Goal: Task Accomplishment & Management: Manage account settings

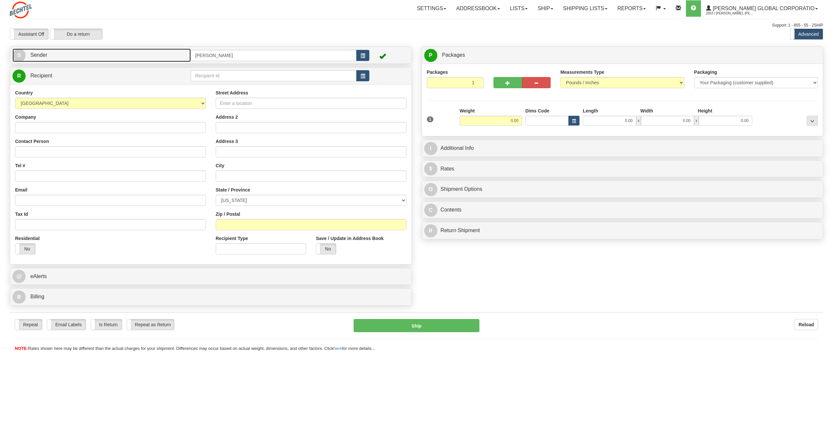
click at [20, 54] on span "S" at bounding box center [18, 55] width 13 height 13
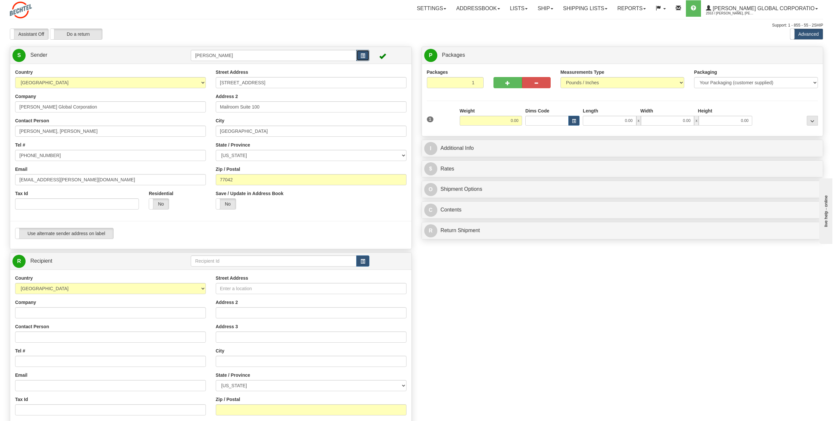
click at [360, 54] on span "button" at bounding box center [362, 56] width 5 height 4
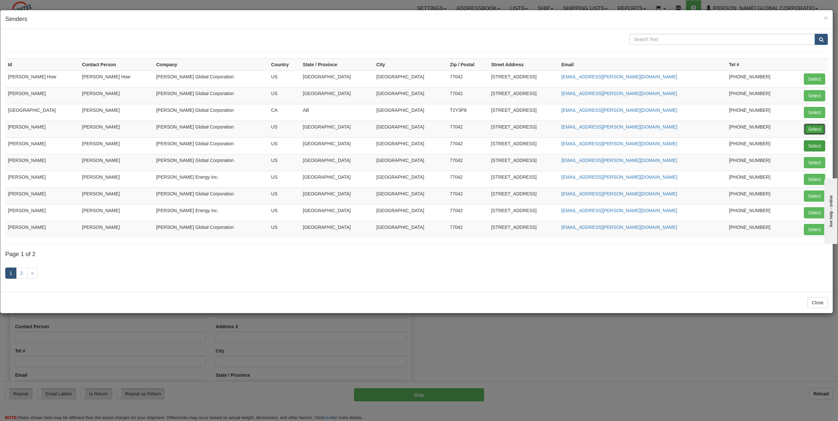
click at [810, 130] on button "Select" at bounding box center [814, 129] width 21 height 11
type input "[PERSON_NAME]"
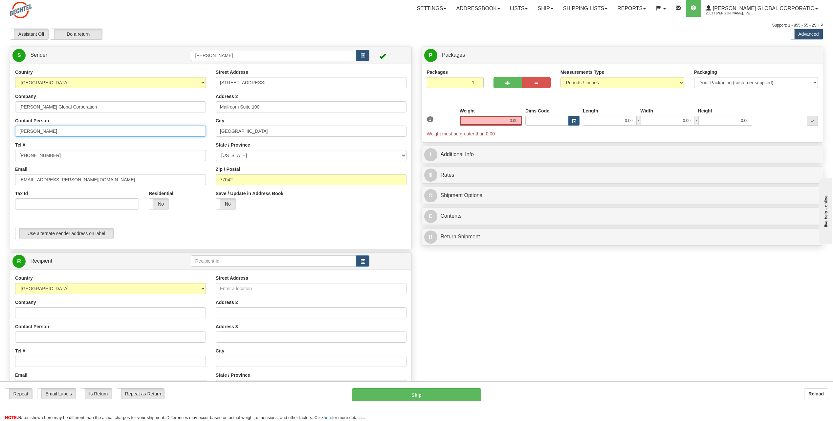
click at [60, 131] on input "[PERSON_NAME]" at bounding box center [110, 131] width 191 height 11
click at [69, 130] on input "[PERSON_NAME]" at bounding box center [110, 131] width 191 height 11
type input "C"
click at [60, 132] on input "Marisol" at bounding box center [110, 131] width 191 height 11
type input "Marisol Melgar"
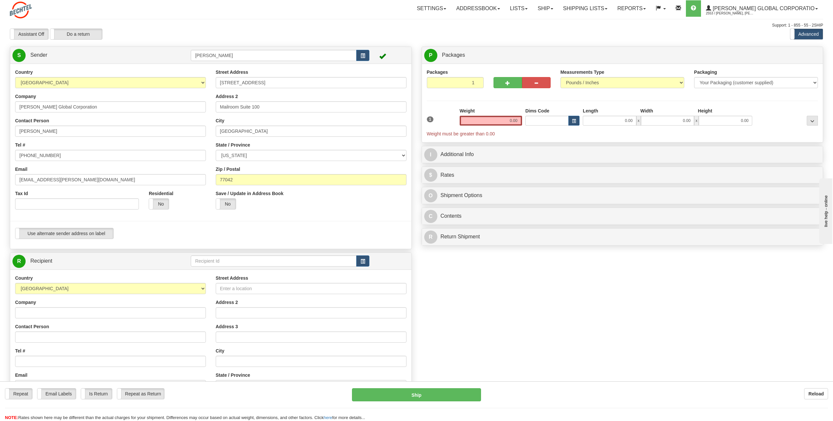
click at [57, 150] on div "Tel # 713 235-9527" at bounding box center [110, 151] width 191 height 19
drag, startPoint x: 54, startPoint y: 154, endPoint x: 55, endPoint y: 151, distance: 3.8
click at [54, 153] on input "713 235-9527" at bounding box center [110, 155] width 191 height 11
click at [50, 159] on input "713 235-" at bounding box center [110, 155] width 191 height 11
type input "713 235-2434"
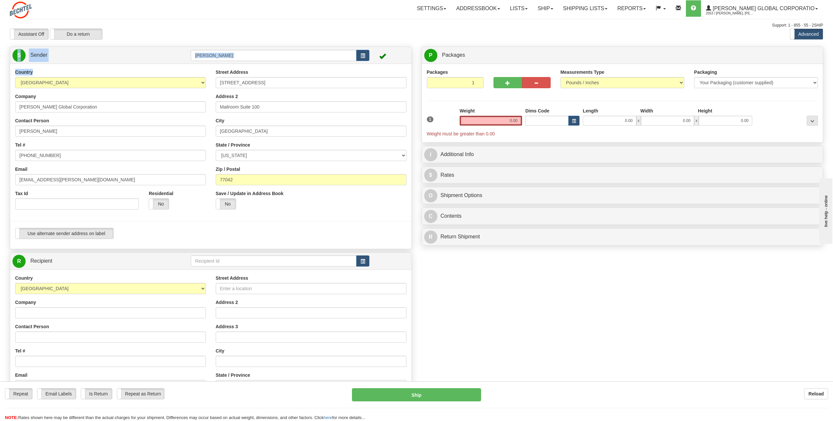
drag, startPoint x: 72, startPoint y: 80, endPoint x: 70, endPoint y: 86, distance: 6.4
click at [70, 86] on div "S Sender CHARLIE NGUYEN" at bounding box center [211, 148] width 402 height 203
drag, startPoint x: 39, startPoint y: 180, endPoint x: 8, endPoint y: 184, distance: 31.8
click at [10, 184] on div "Country AFGHANISTAN ALAND ISLANDS ALBANIA ALGERIA AMERICAN SAMOA ANDORRA ANGOLA…" at bounding box center [210, 156] width 401 height 175
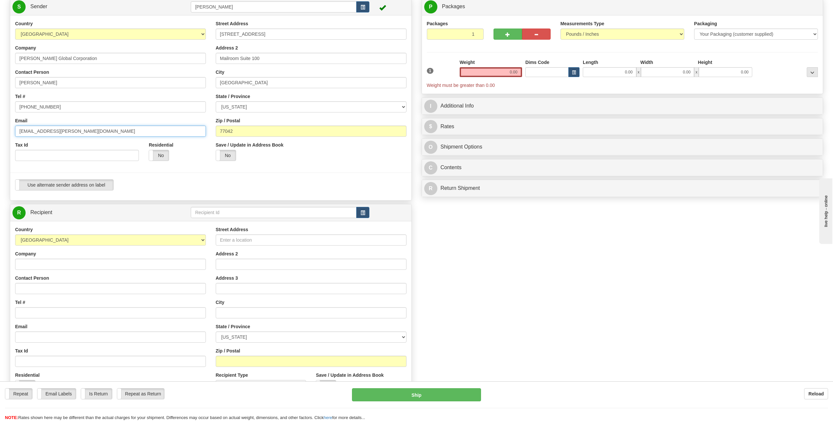
scroll to position [66, 0]
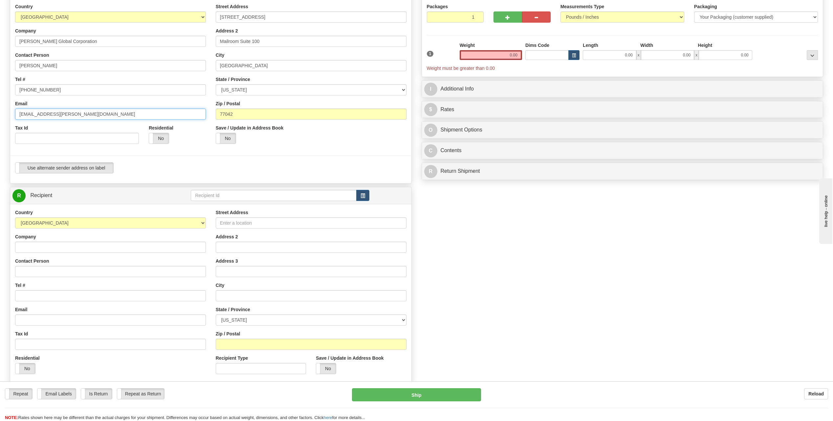
type input "bmmelgar@bechtel.com"
click at [37, 272] on input "Contact Person" at bounding box center [110, 271] width 191 height 11
type input "Jeremy Parker"
type input "3965 Monterey Street"
type input "Cocoa"
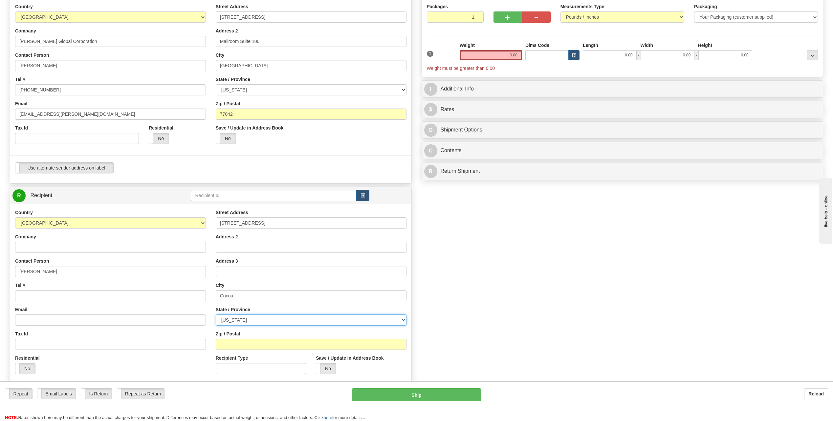
select select "FL"
type input "32927"
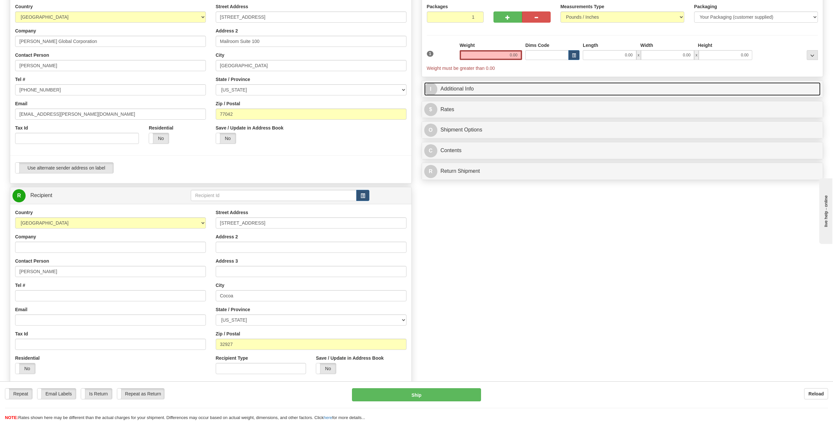
click at [433, 87] on span "I" at bounding box center [430, 89] width 13 height 13
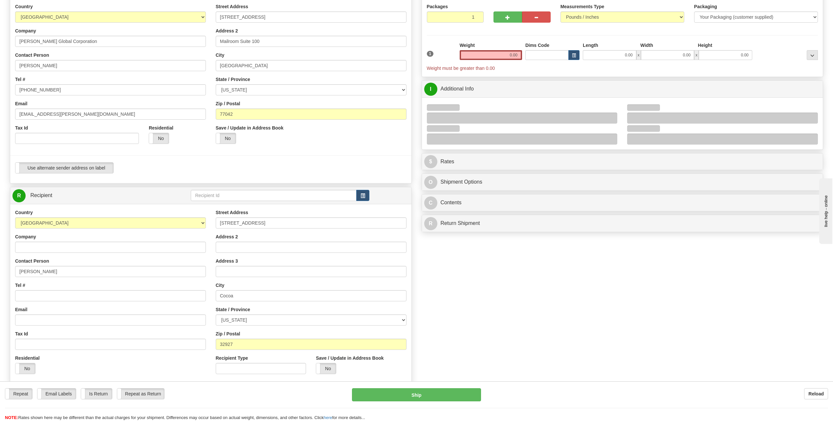
click at [449, 116] on div at bounding box center [522, 118] width 191 height 11
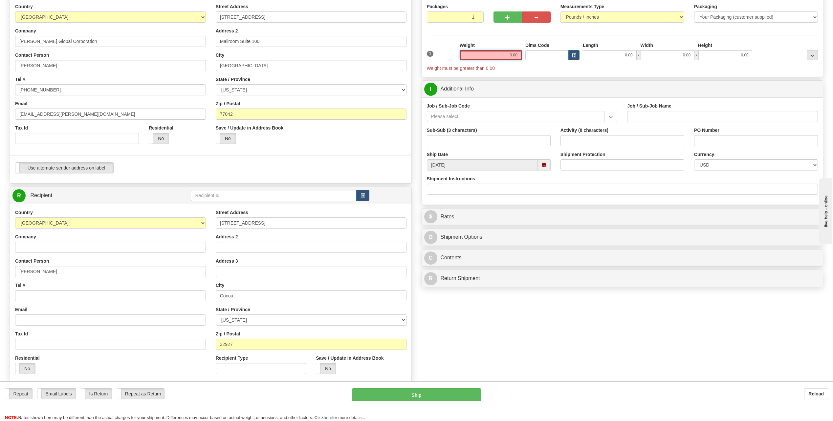
drag, startPoint x: 502, startPoint y: 52, endPoint x: 553, endPoint y: 59, distance: 51.2
click at [553, 59] on div "1 Weight 0.00 Dims Code 0.00" at bounding box center [622, 57] width 395 height 30
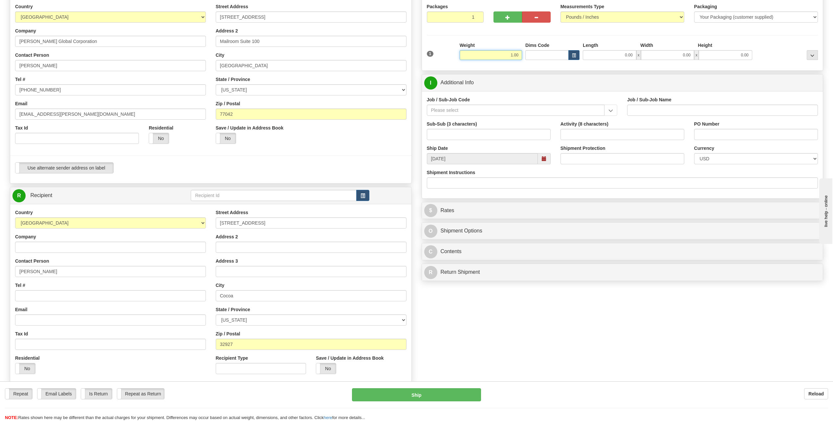
type input "1.00"
click at [454, 109] on input "Job / Sub-Job Code" at bounding box center [516, 110] width 178 height 11
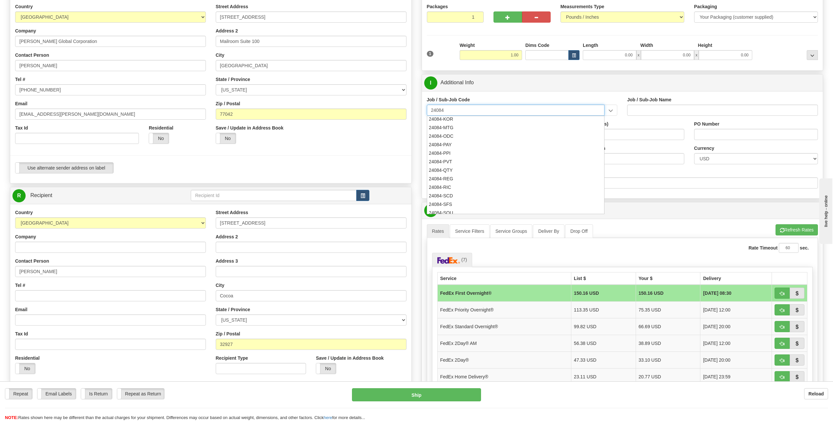
scroll to position [164, 0]
click at [441, 135] on div "24084-ODC" at bounding box center [513, 135] width 171 height 7
type input "24084-ODC"
type input "BSQE OPERATING RESULTS - NUCL. - MISCELLANEOUS ODC"
type input "24084-ODC"
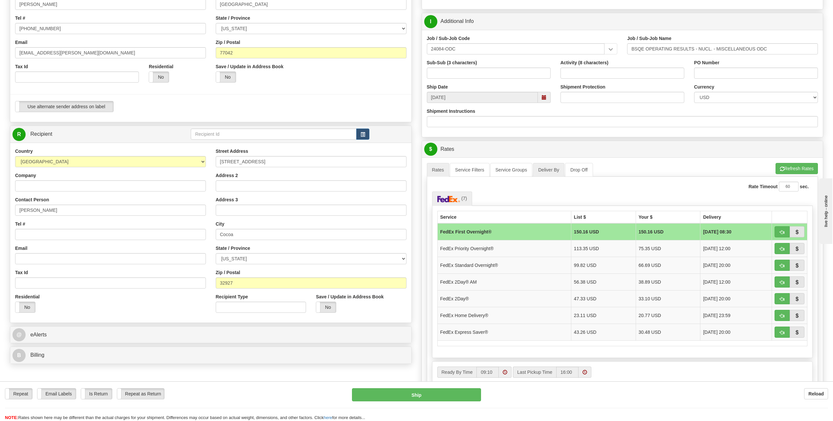
scroll to position [131, 0]
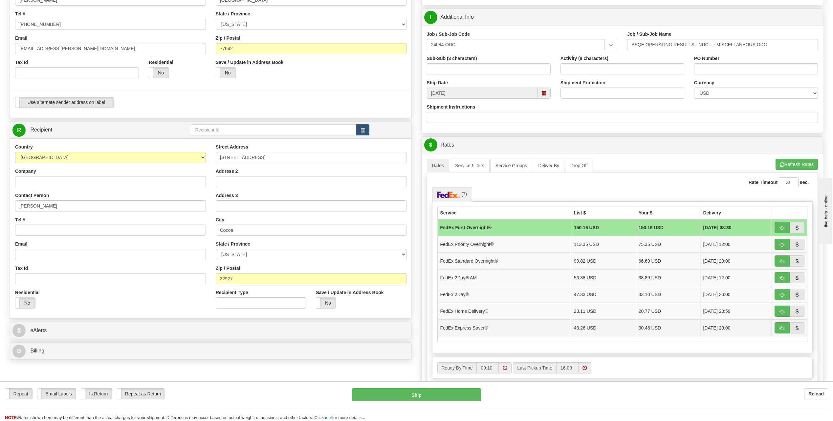
click at [470, 327] on td "FedEx Express Saver®" at bounding box center [504, 328] width 134 height 17
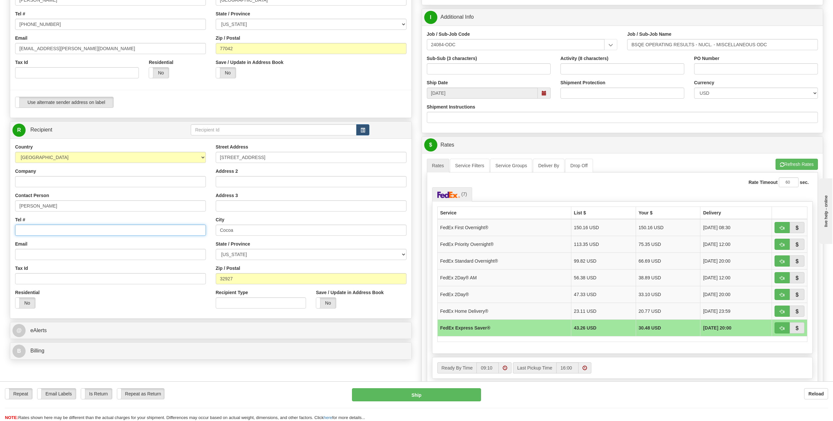
click at [29, 229] on input "Tel #" at bounding box center [110, 230] width 191 height 11
type input "713 235-1672"
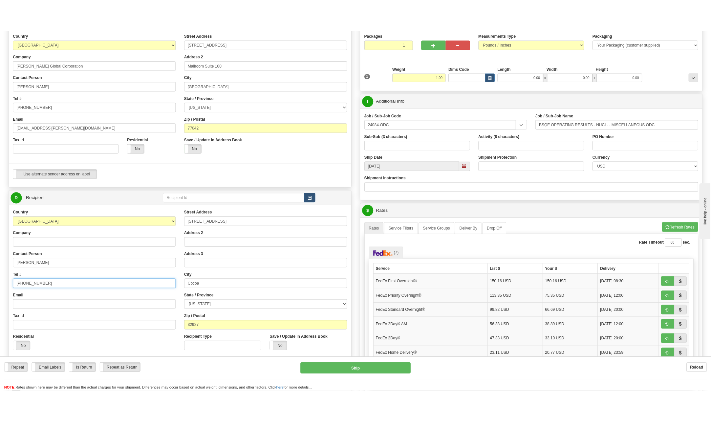
scroll to position [98, 0]
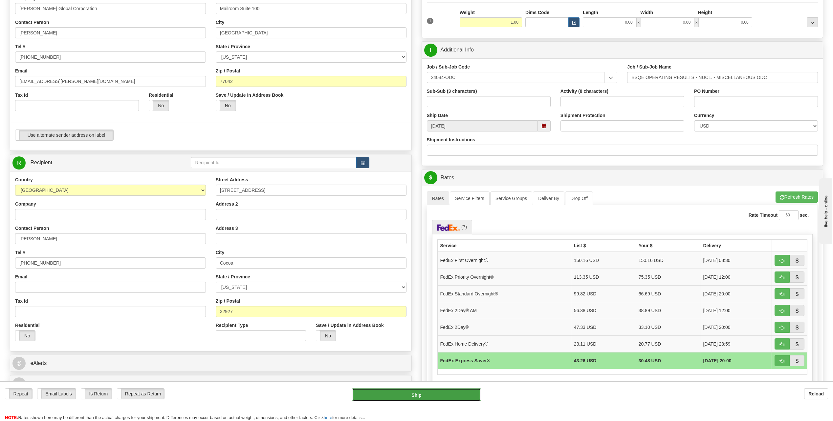
click at [435, 394] on button "Ship" at bounding box center [416, 395] width 129 height 13
type input "20"
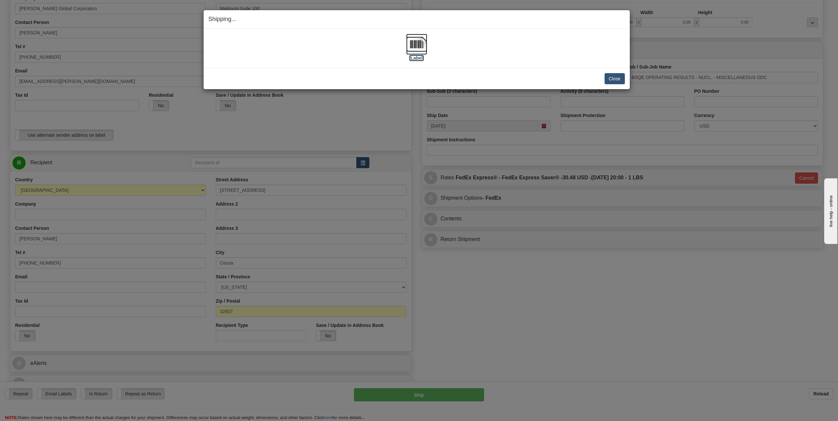
click at [415, 43] on img at bounding box center [416, 44] width 21 height 21
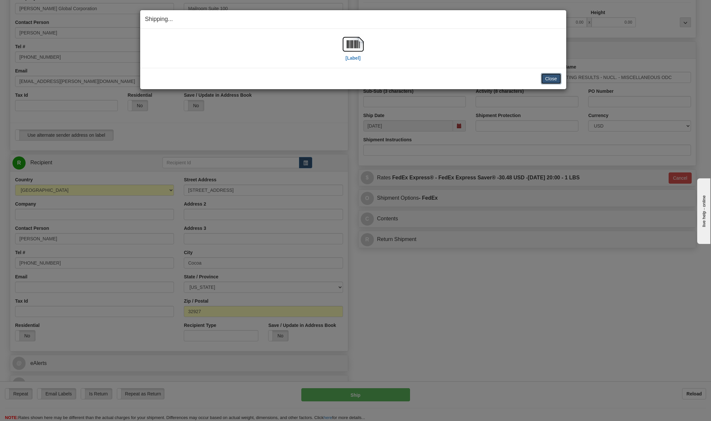
click at [556, 78] on button "Close" at bounding box center [551, 78] width 20 height 11
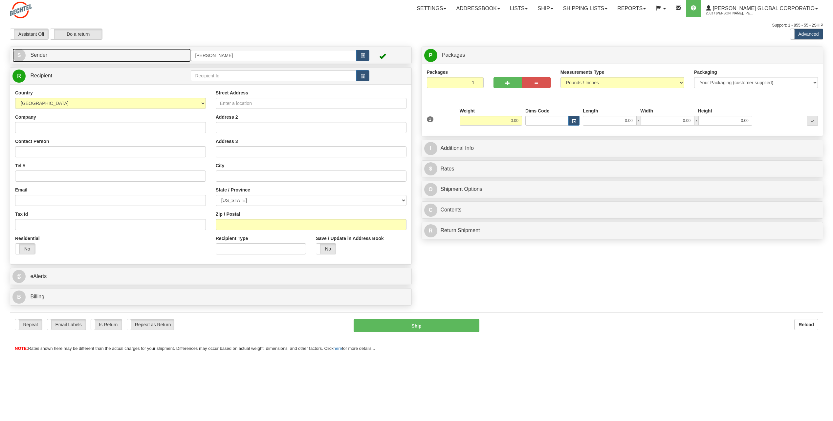
click at [23, 56] on span "S" at bounding box center [18, 55] width 13 height 13
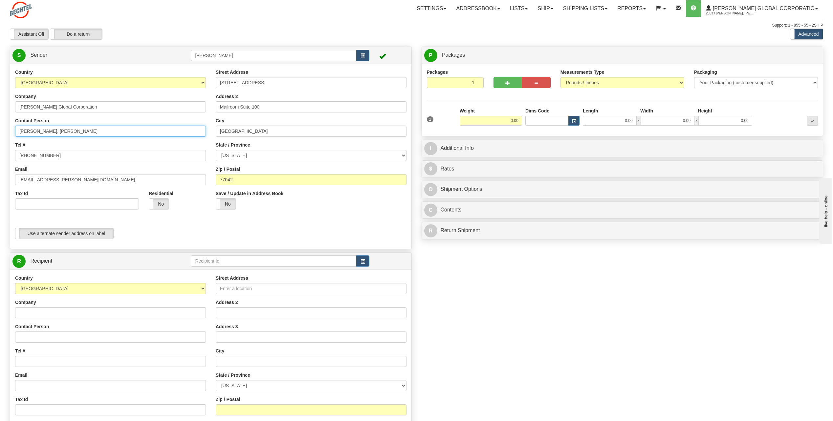
click at [88, 132] on input "Skovan, Ricardo Skovan" at bounding box center [110, 131] width 191 height 11
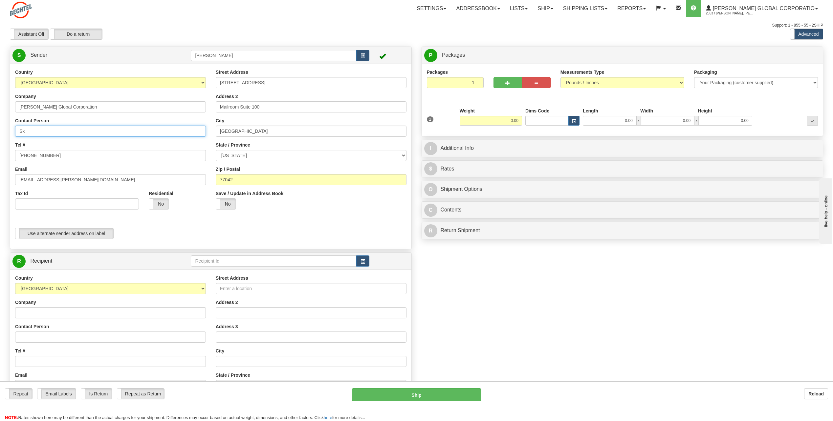
type input "S"
type input "Rick Skovan"
click at [184, 152] on input "713-235-1672" at bounding box center [110, 155] width 191 height 11
click at [80, 151] on input "713-235-1672" at bounding box center [110, 155] width 191 height 11
click at [359, 55] on button "button" at bounding box center [362, 55] width 13 height 11
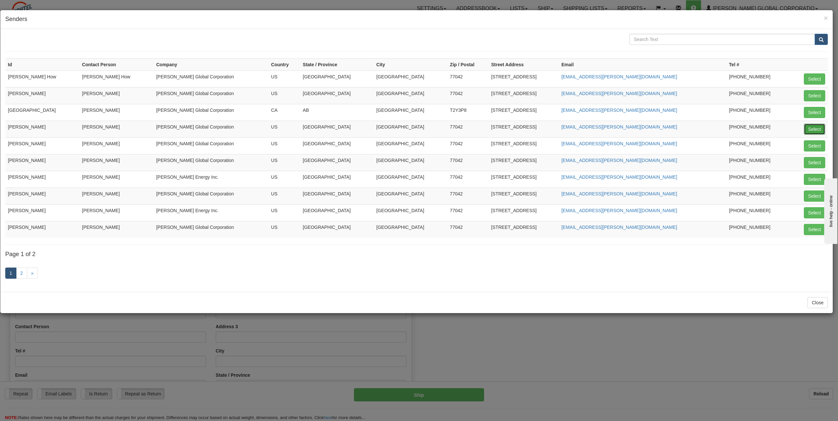
click at [812, 127] on button "Select" at bounding box center [814, 129] width 21 height 11
type input "CHARLIE NGUYEN"
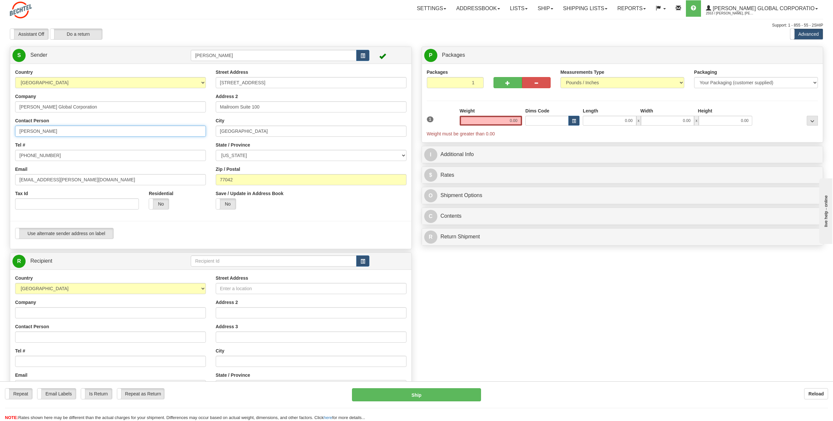
click at [76, 131] on input "CHARLIE NGUYEN" at bounding box center [110, 131] width 191 height 11
type input "C"
type input "Rick Skovan"
click at [149, 141] on div "Country AFGHANISTAN ALAND ISLANDS ALBANIA ALGERIA AMERICAN SAMOA ANDORRA ANGOLA…" at bounding box center [110, 142] width 201 height 146
click at [57, 157] on input "713 235-9527" at bounding box center [110, 155] width 191 height 11
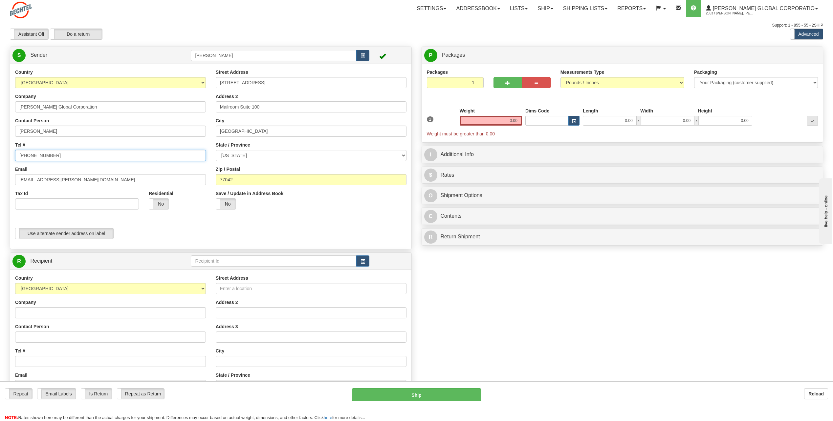
type input "713 235-1672"
click at [188, 164] on div "Country AFGHANISTAN ALAND ISLANDS ALBANIA ALGERIA AMERICAN SAMOA ANDORRA ANGOLA…" at bounding box center [110, 142] width 201 height 146
drag, startPoint x: 39, startPoint y: 180, endPoint x: 0, endPoint y: 183, distance: 38.8
click at [0, 183] on html "Training Course Close Toggle navigation Settings Shipping Preferences New Sende…" at bounding box center [416, 210] width 833 height 421
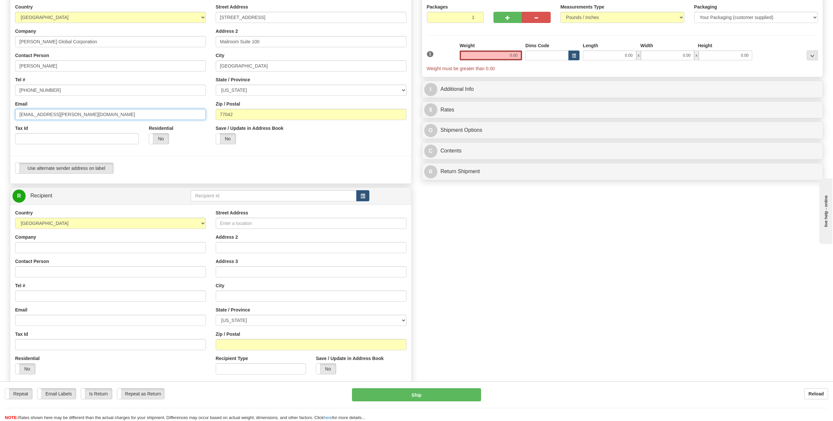
scroll to position [66, 0]
type input "rskovan@bechtel.com"
click at [37, 273] on input "Contact Person" at bounding box center [110, 271] width 191 height 11
type input "Tim Mills"
type input "1405 Erie Avenue"
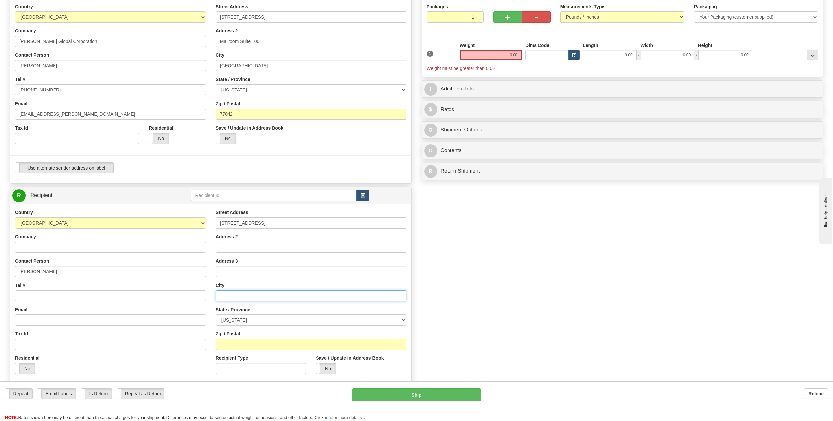
type input "Lorain"
select select "OH"
type input "44052"
type input "Rick Skovan"
type input "Bechtel Energy Inc"
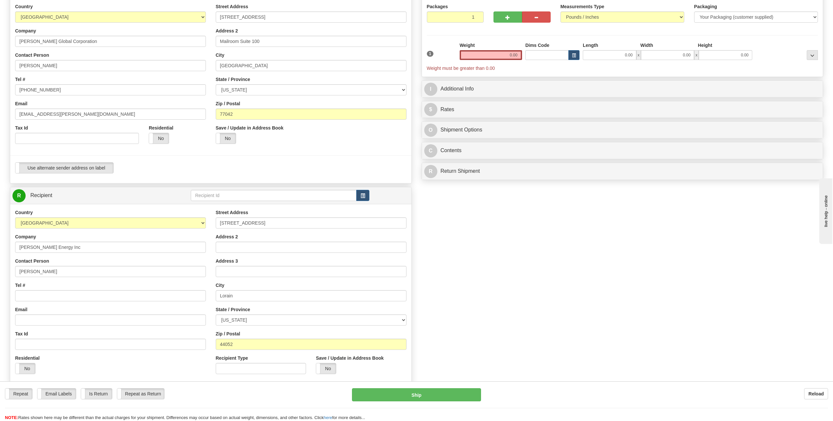
type input "rskovan@bechtel.com"
click at [255, 249] on input "Building" at bounding box center [311, 247] width 191 height 11
type input "B"
click at [231, 224] on input "1405 Erie Avenue" at bounding box center [311, 223] width 191 height 11
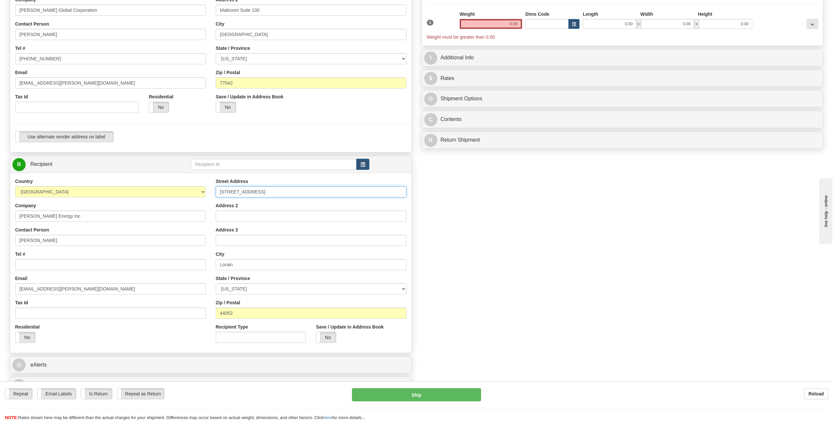
scroll to position [98, 0]
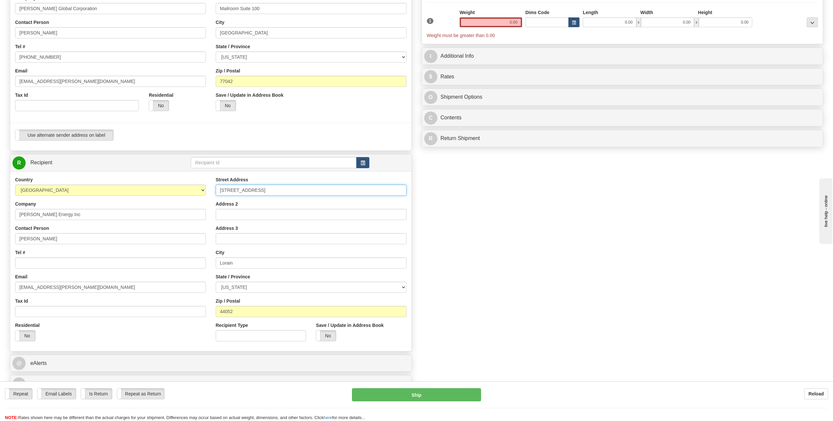
type input "1405 West Erie Avenue"
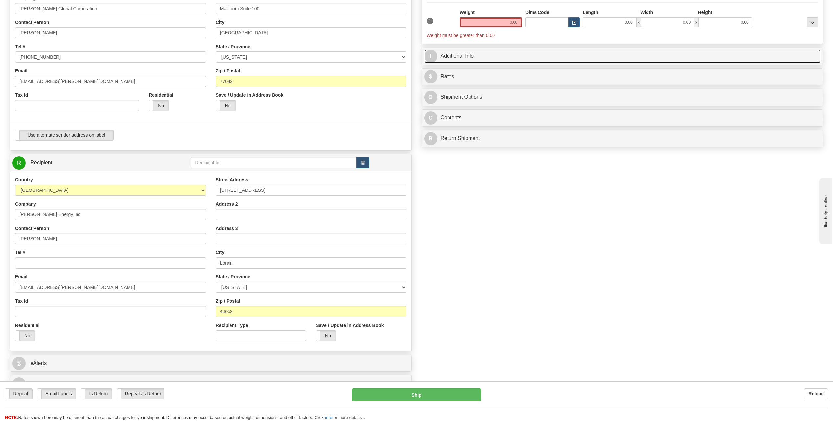
click at [442, 57] on link "I Additional Info" at bounding box center [622, 56] width 397 height 13
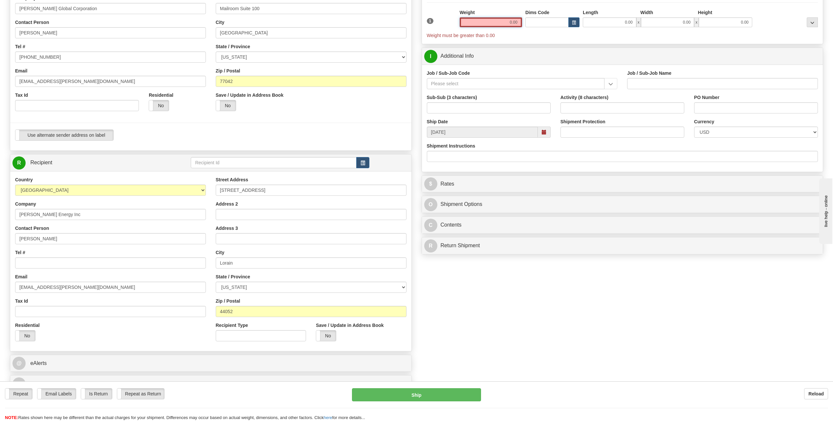
drag, startPoint x: 506, startPoint y: 19, endPoint x: 562, endPoint y: 23, distance: 55.3
click at [562, 23] on div "1 Weight 0.00 Dims Code 0.00" at bounding box center [622, 24] width 395 height 30
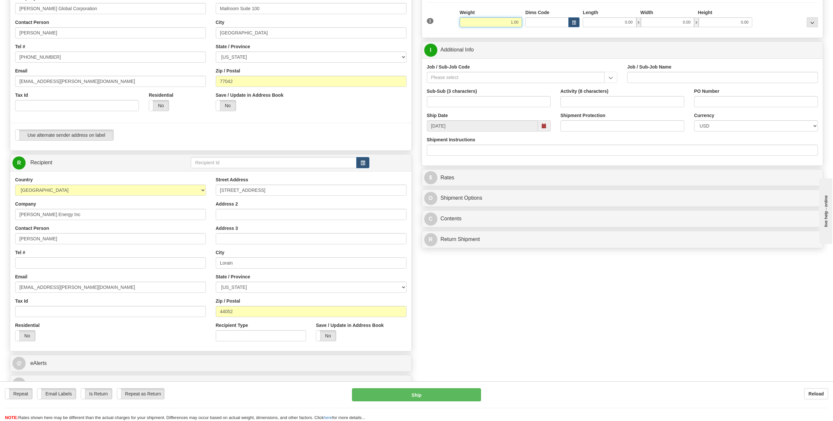
type input "1.00"
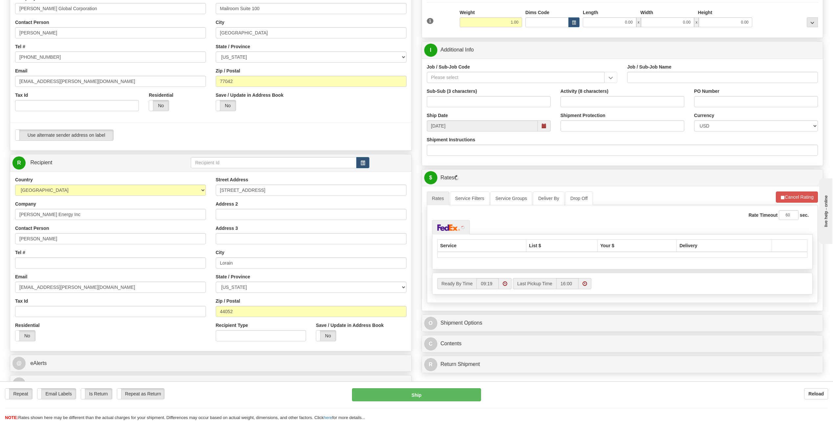
click at [470, 70] on div "Job / Sub-Job Code" at bounding box center [522, 73] width 191 height 19
click at [466, 76] on input "Job / Sub-Job Code" at bounding box center [516, 77] width 178 height 11
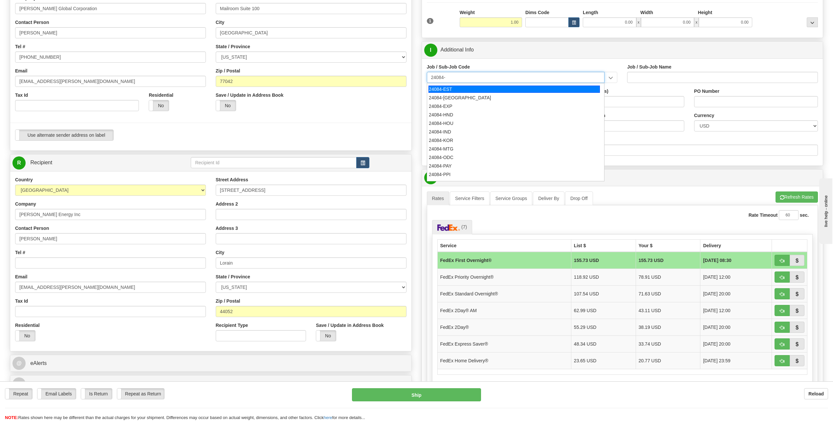
scroll to position [131, 0]
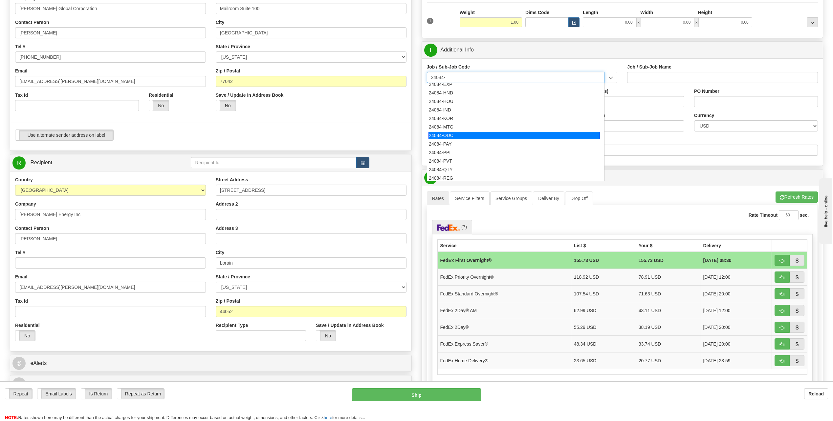
click at [454, 138] on div "24084-ODC" at bounding box center [513, 135] width 171 height 7
type input "24084-ODC"
type input "BSQE OPERATING RESULTS - NUCL. - MISCELLANEOUS ODC"
type input "24084-ODC"
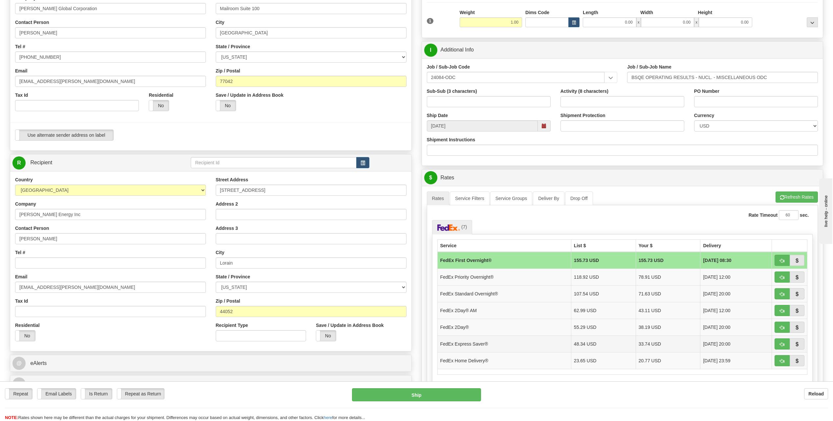
click at [480, 344] on td "FedEx Express Saver®" at bounding box center [504, 344] width 134 height 17
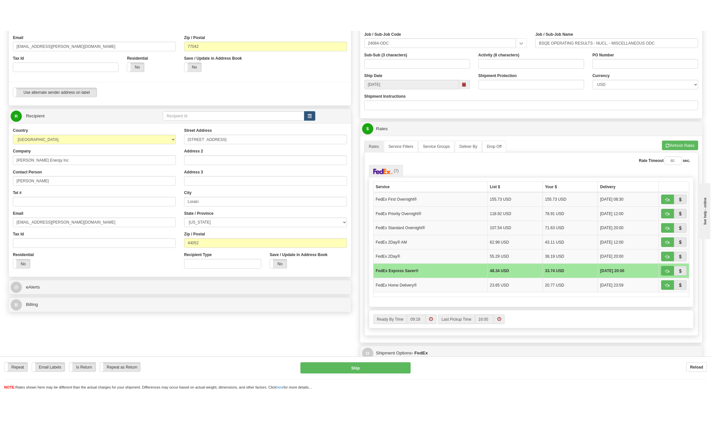
scroll to position [164, 0]
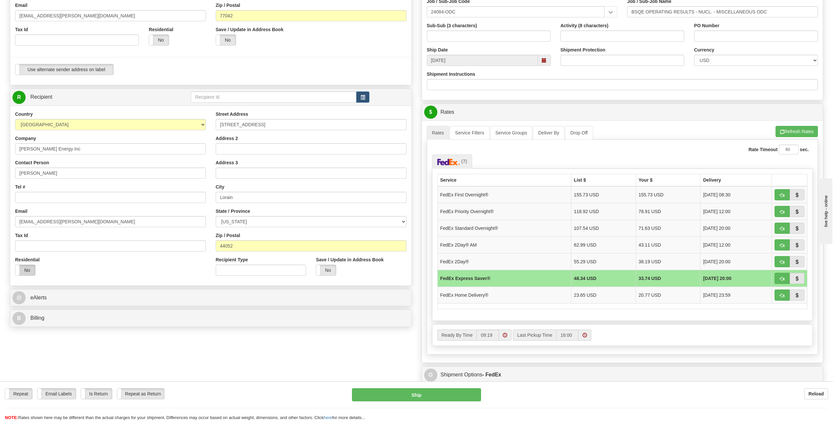
click at [25, 269] on label "No" at bounding box center [25, 270] width 20 height 11
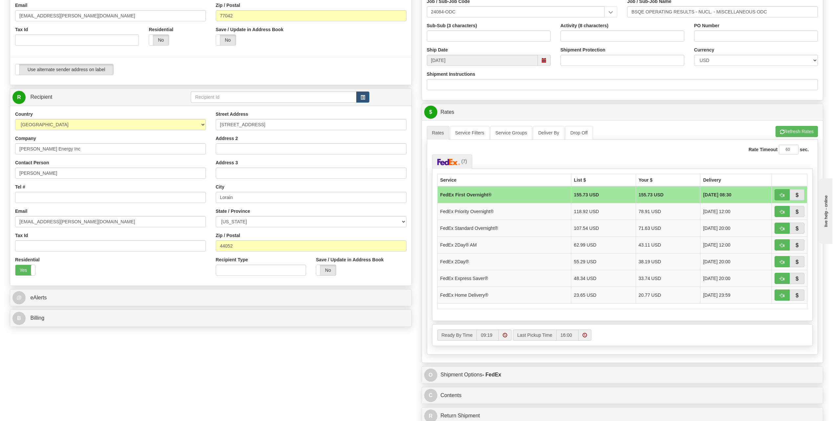
click at [430, 343] on div "Ready By Time 09:19 16:00" at bounding box center [622, 337] width 391 height 25
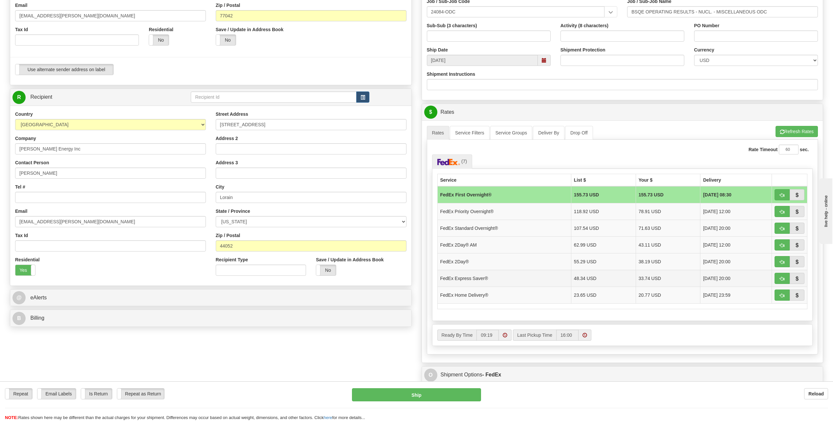
click at [457, 281] on td "FedEx Express Saver®" at bounding box center [504, 278] width 134 height 17
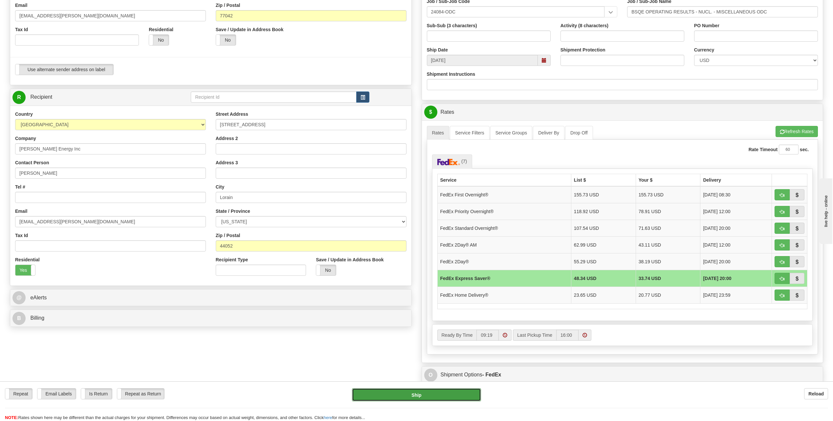
click at [428, 393] on button "Ship" at bounding box center [416, 395] width 129 height 13
type input "20"
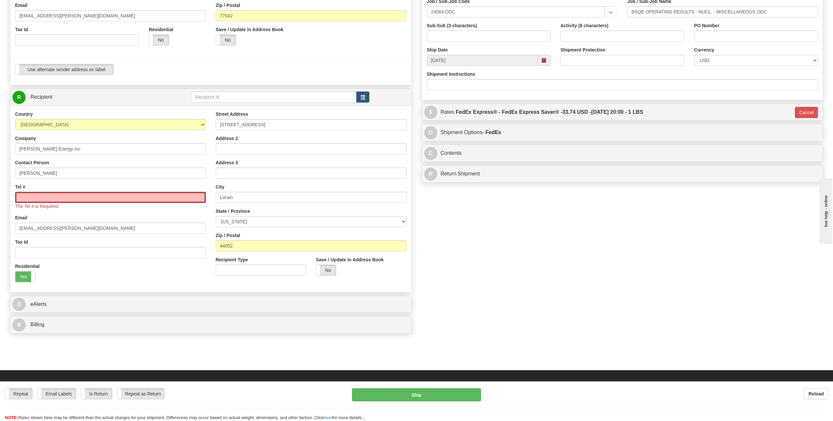
click at [58, 203] on div "The Tel # is Required" at bounding box center [110, 201] width 191 height 18
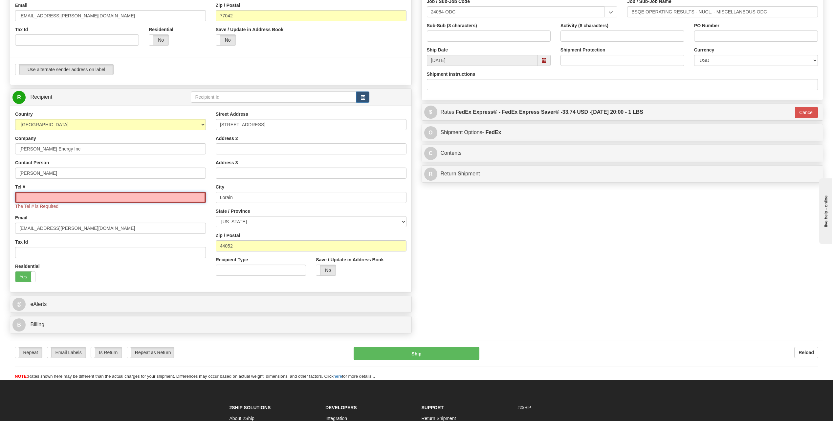
click at [57, 199] on input "Tel #" at bounding box center [110, 197] width 191 height 11
type input "713 235-1672"
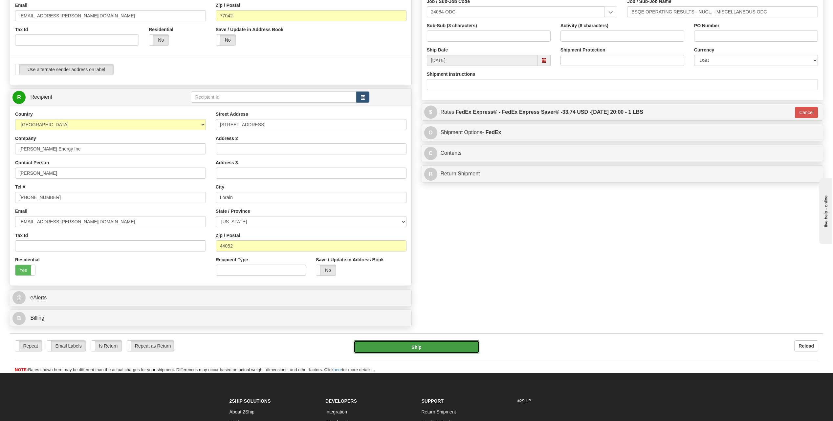
click at [436, 348] on button "Ship" at bounding box center [417, 347] width 126 height 13
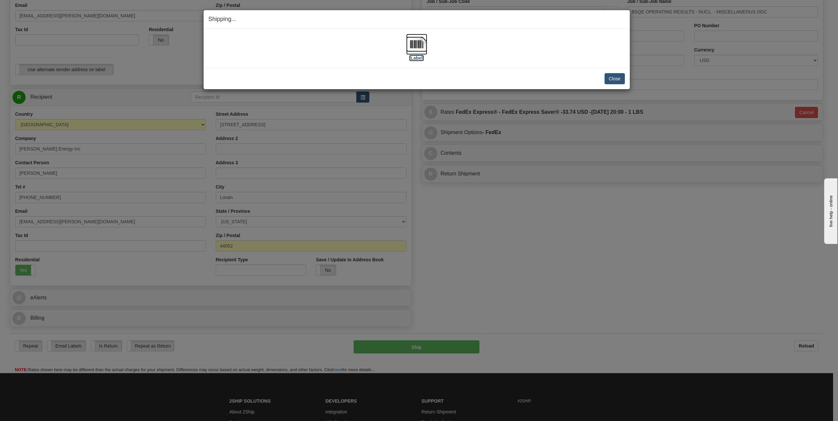
click at [417, 47] on img at bounding box center [416, 44] width 21 height 21
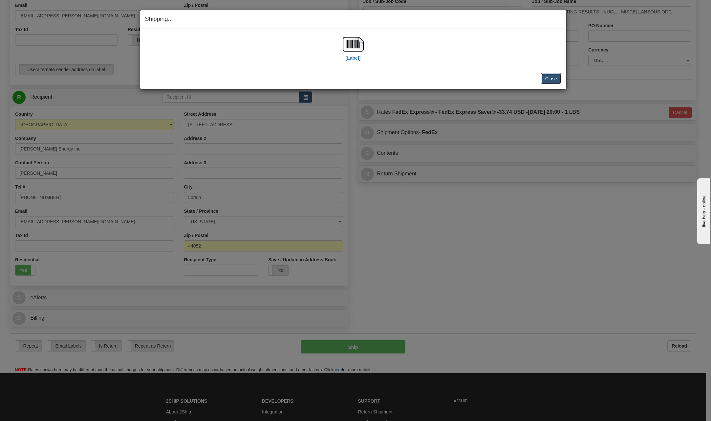
click at [549, 77] on button "Close" at bounding box center [551, 78] width 20 height 11
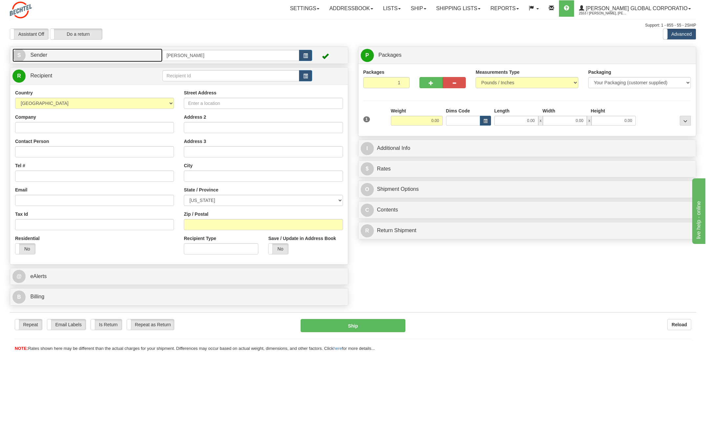
click at [22, 53] on span "S" at bounding box center [18, 55] width 13 height 13
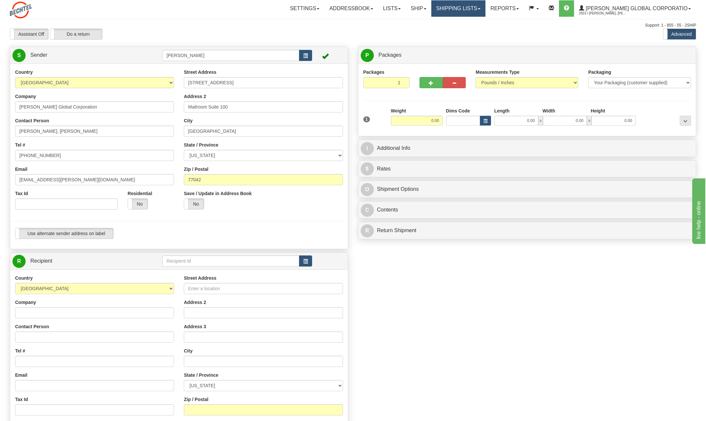
click at [485, 7] on link "Shipping lists" at bounding box center [458, 8] width 54 height 16
click at [466, 22] on span "Current Shipments" at bounding box center [447, 22] width 38 height 5
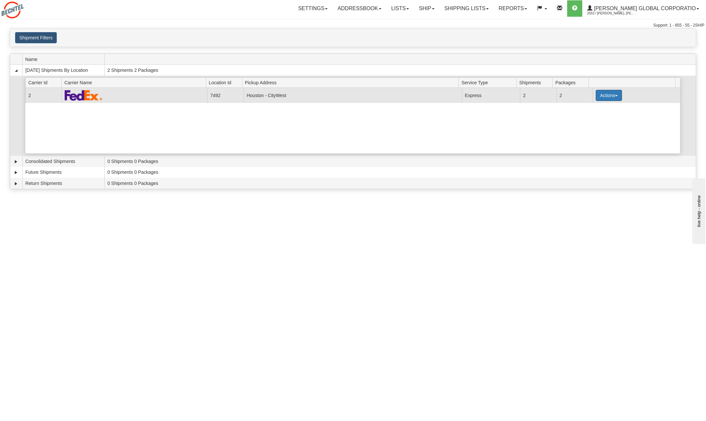
click at [611, 95] on button "Actions" at bounding box center [609, 95] width 26 height 11
click at [588, 105] on span "Details" at bounding box center [585, 107] width 18 height 5
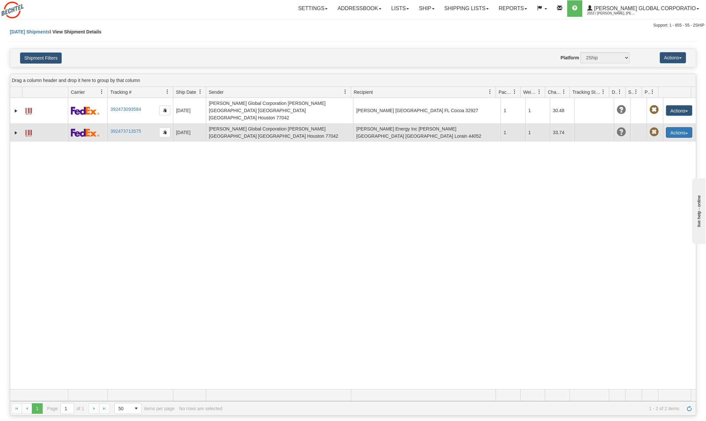
click at [684, 127] on button "Actions" at bounding box center [679, 132] width 26 height 11
click at [648, 140] on link "Edit" at bounding box center [665, 144] width 53 height 9
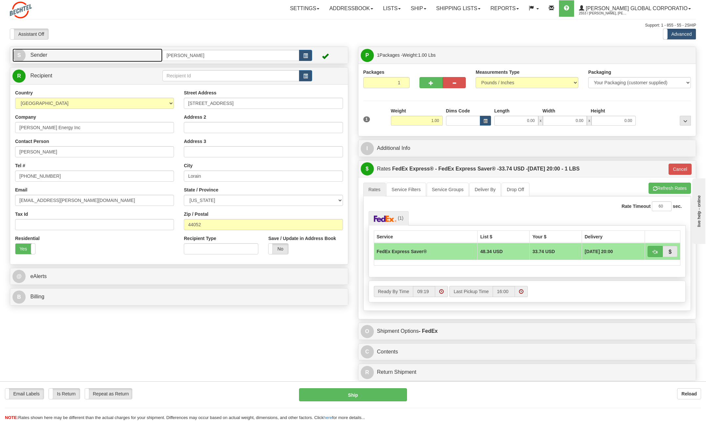
click at [22, 54] on span "S" at bounding box center [18, 55] width 13 height 13
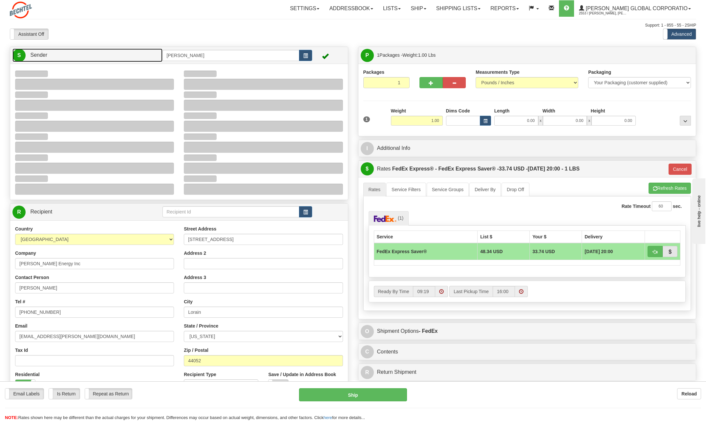
type input "09:22"
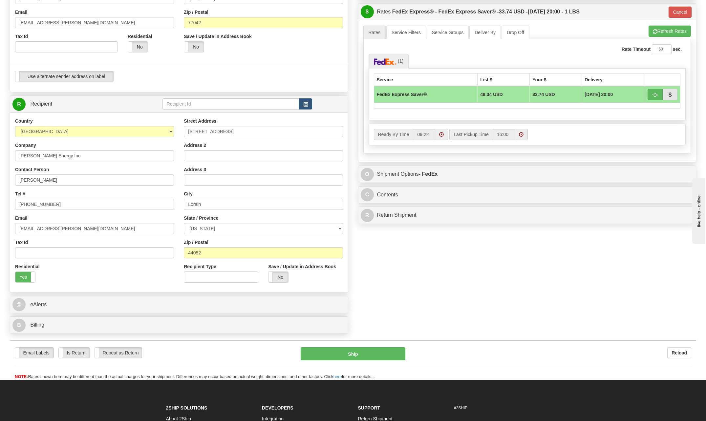
scroll to position [164, 0]
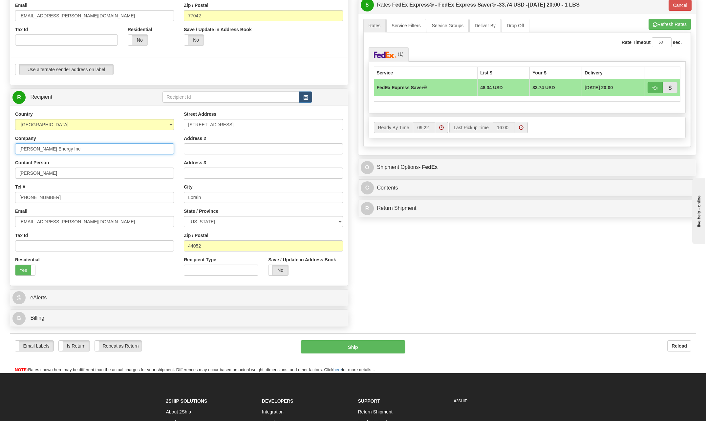
click at [64, 149] on input "Bechtel Energy Inc" at bounding box center [94, 148] width 159 height 11
type input "B"
type input "R"
type input "Tim Mills"
click at [71, 222] on input "rskovan@bechtel.com" at bounding box center [94, 221] width 159 height 11
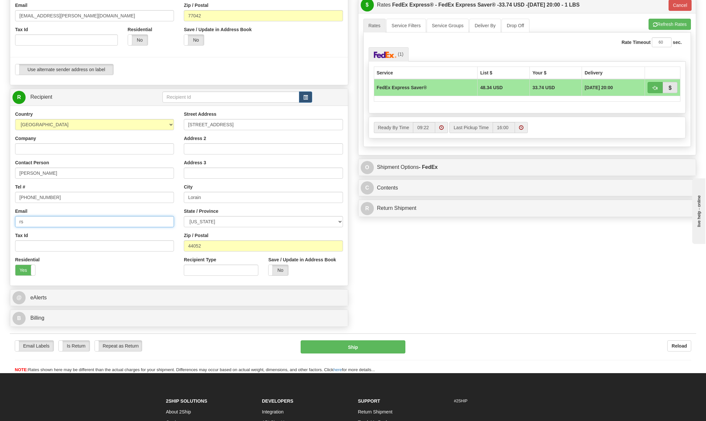
type input "r"
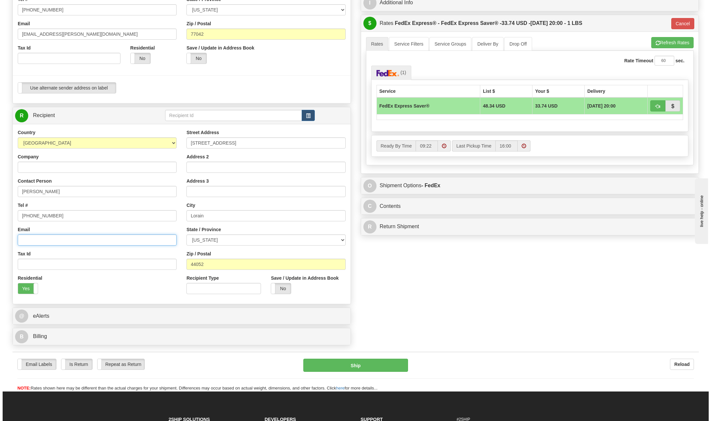
scroll to position [131, 0]
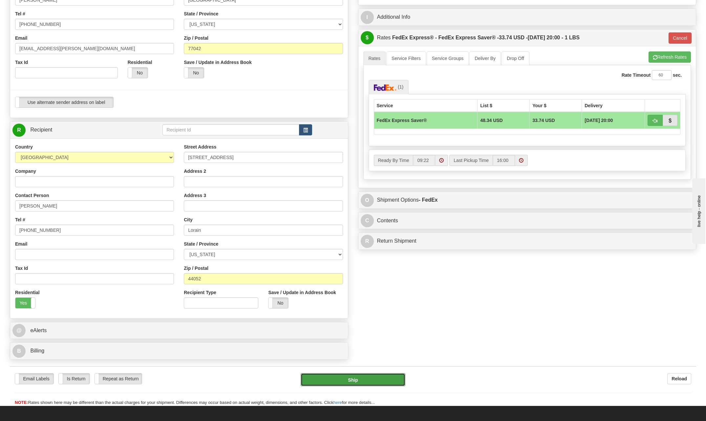
click at [369, 379] on button "Ship" at bounding box center [353, 380] width 105 height 13
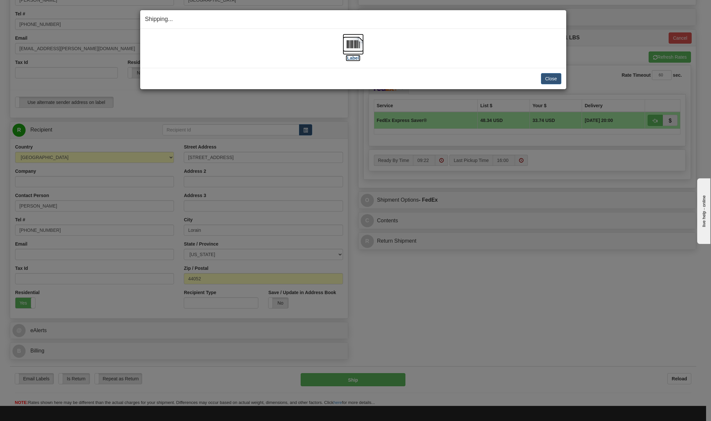
click at [350, 42] on img at bounding box center [353, 44] width 21 height 21
click at [558, 76] on button "Close" at bounding box center [551, 78] width 20 height 11
